Goal: Information Seeking & Learning: Learn about a topic

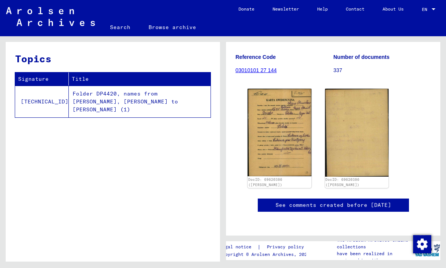
scroll to position [126, 0]
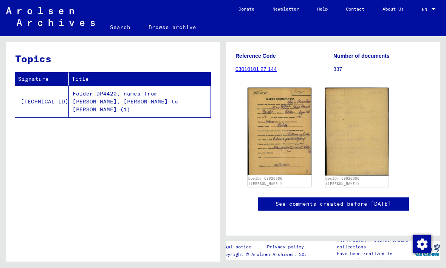
click at [289, 124] on img at bounding box center [279, 132] width 64 height 88
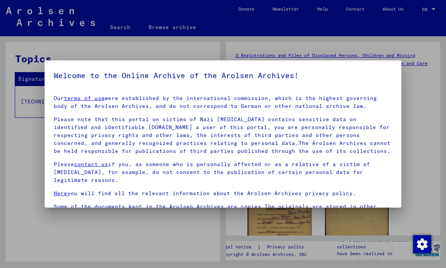
click at [419, 138] on div at bounding box center [223, 134] width 446 height 268
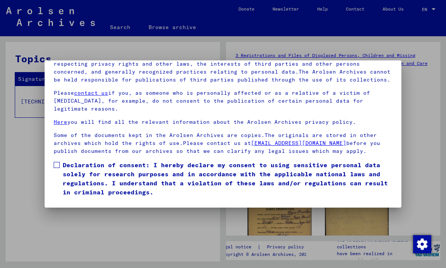
scroll to position [80, 0]
click at [56, 162] on span at bounding box center [57, 165] width 6 height 6
click at [69, 201] on button "I agree" at bounding box center [72, 208] width 37 height 14
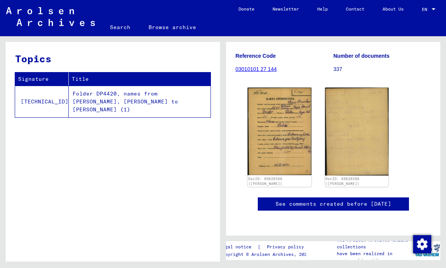
scroll to position [131, 0]
click at [296, 124] on img at bounding box center [279, 132] width 64 height 88
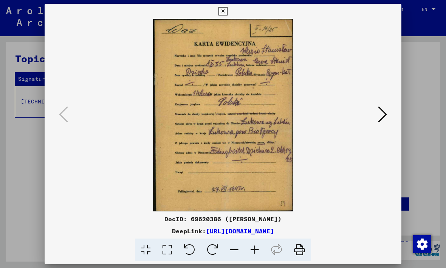
click at [386, 111] on icon at bounding box center [382, 114] width 9 height 18
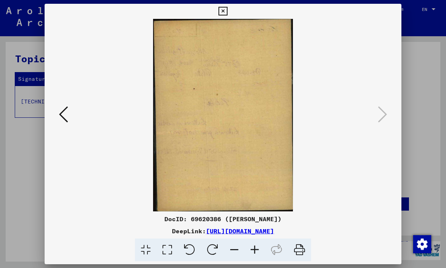
click at [375, 108] on img at bounding box center [222, 115] width 305 height 193
click at [67, 119] on icon at bounding box center [63, 114] width 9 height 18
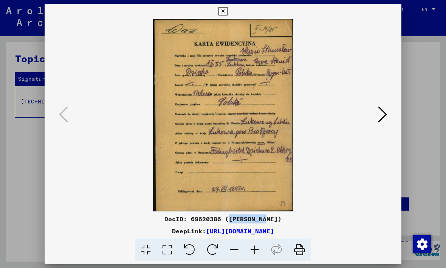
click at [380, 116] on icon at bounding box center [382, 114] width 9 height 18
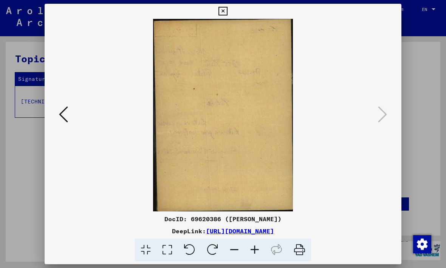
click at [229, 12] on div at bounding box center [222, 11] width 13 height 15
click at [227, 12] on icon at bounding box center [222, 11] width 9 height 9
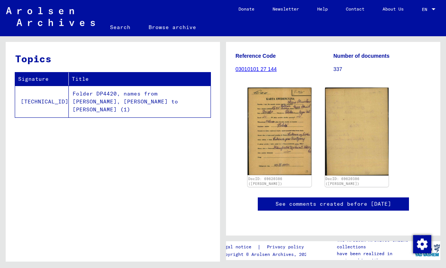
scroll to position [201, 0]
click at [90, 3] on mat-toolbar "Search Browse archive Detailed questions/information about the documents? Send …" at bounding box center [223, 18] width 446 height 36
